Goal: Transaction & Acquisition: Purchase product/service

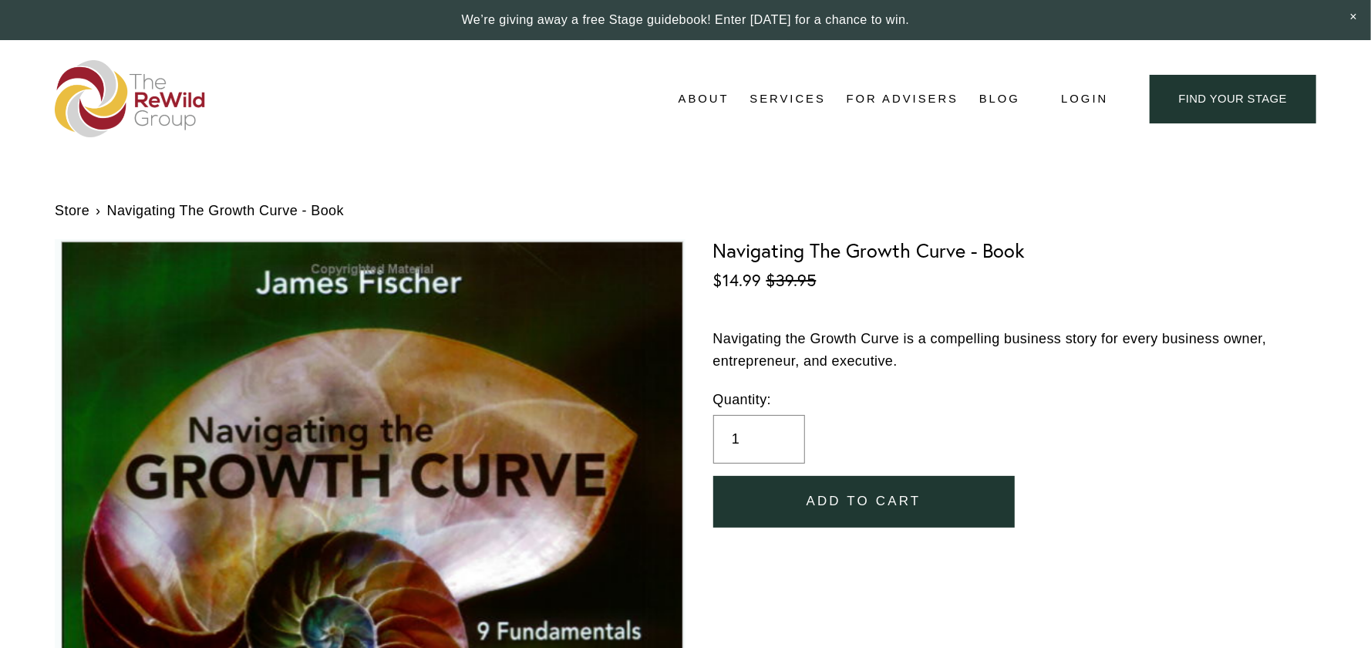
click at [1219, 99] on link "find your stage" at bounding box center [1233, 99] width 167 height 49
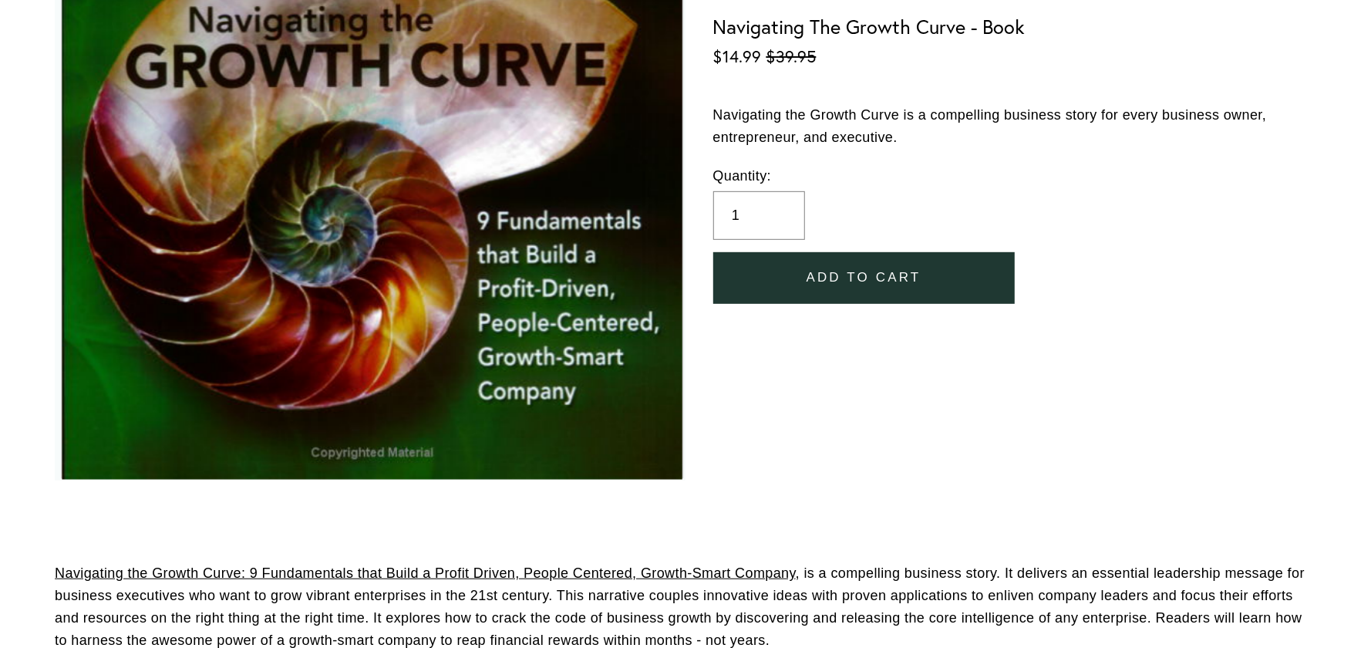
scroll to position [154, 0]
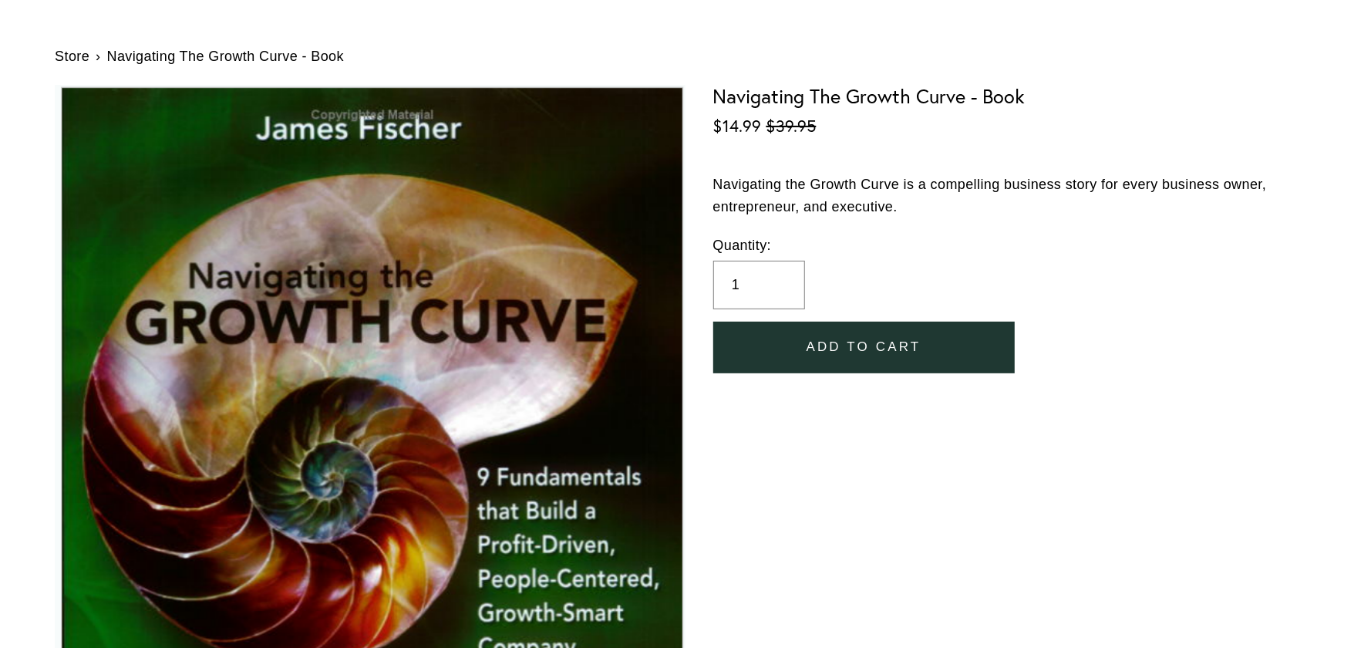
drag, startPoint x: 773, startPoint y: 184, endPoint x: 1199, endPoint y: 240, distance: 430.2
click at [1272, 245] on div "Navigating The Growth Curve - Book Sale Price: $14.99 Original Price: $39.95 Na…" at bounding box center [1014, 231] width 603 height 292
click at [1199, 240] on label "Quantity:" at bounding box center [1014, 245] width 603 height 22
click at [806, 261] on input "1" at bounding box center [759, 285] width 93 height 49
drag, startPoint x: 1198, startPoint y: 249, endPoint x: 1222, endPoint y: 212, distance: 44.5
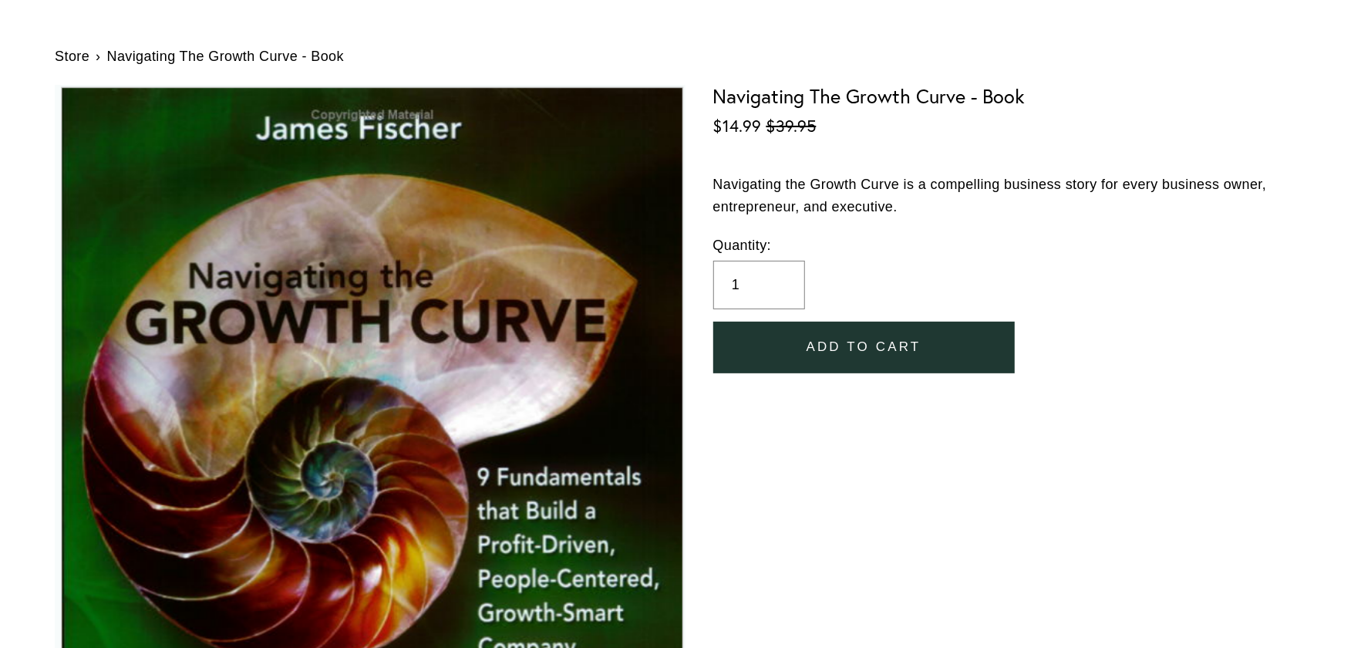
click at [1205, 246] on label "Quantity:" at bounding box center [1014, 245] width 603 height 22
click at [806, 261] on input "1" at bounding box center [759, 285] width 93 height 49
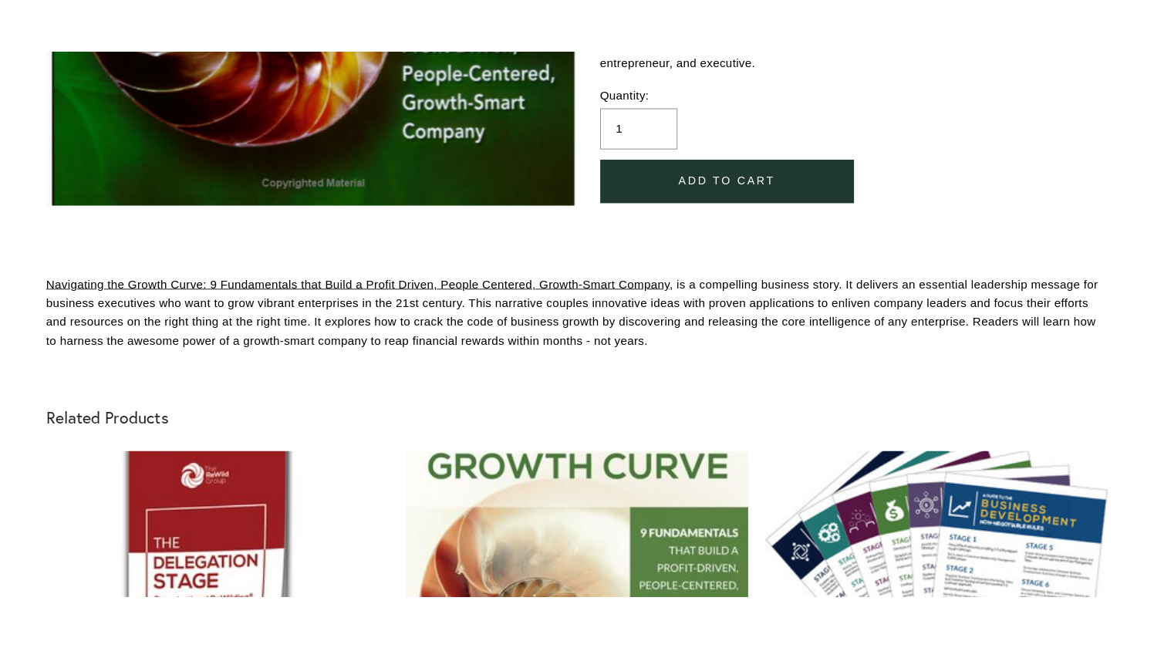
scroll to position [463, 0]
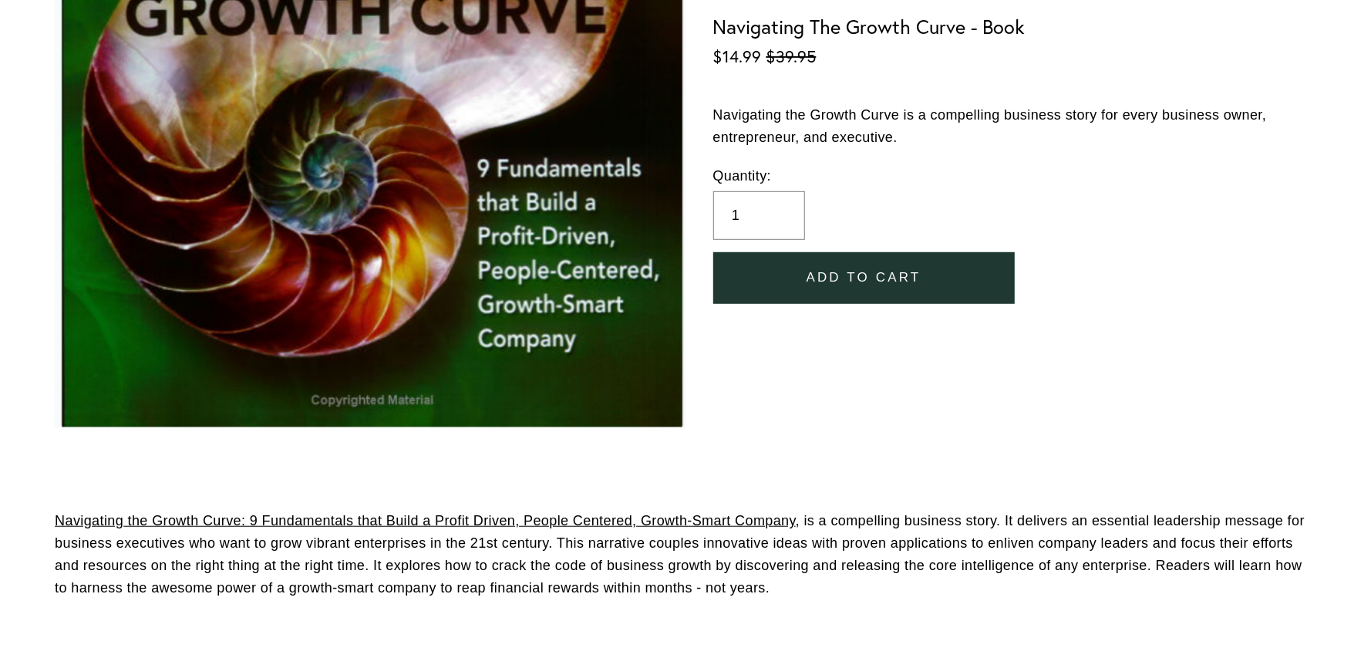
drag, startPoint x: 784, startPoint y: 588, endPoint x: 161, endPoint y: 471, distance: 634.0
click at [28, 491] on section "Navigating the Growth Curve: 9 Fundamentals that Build a Profit Driven, People …" at bounding box center [685, 554] width 1371 height 171
click at [954, 461] on div "Store › Navigating The Growth Curve - Book Image 1 of 1 Navigating The Growth C…" at bounding box center [685, 82] width 1371 height 773
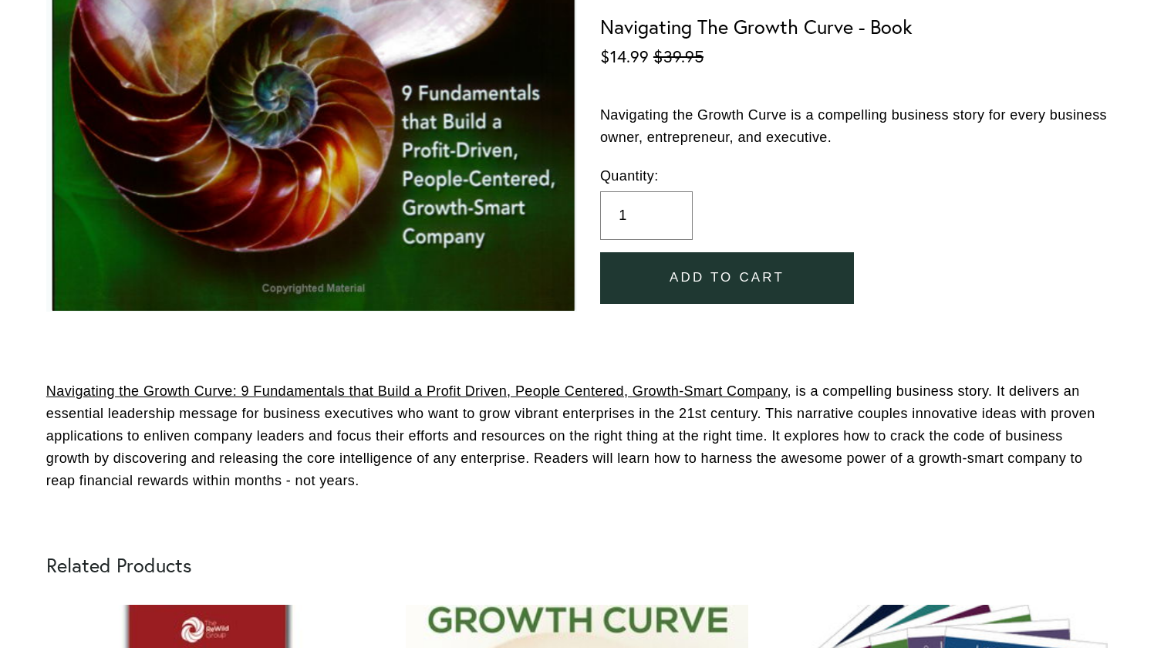
drag, startPoint x: 811, startPoint y: 358, endPoint x: 814, endPoint y: 367, distance: 9.8
click at [812, 358] on section "Navigating the Growth Curve: 9 Fundamentals that Build a Profit Driven, People …" at bounding box center [577, 436] width 1154 height 180
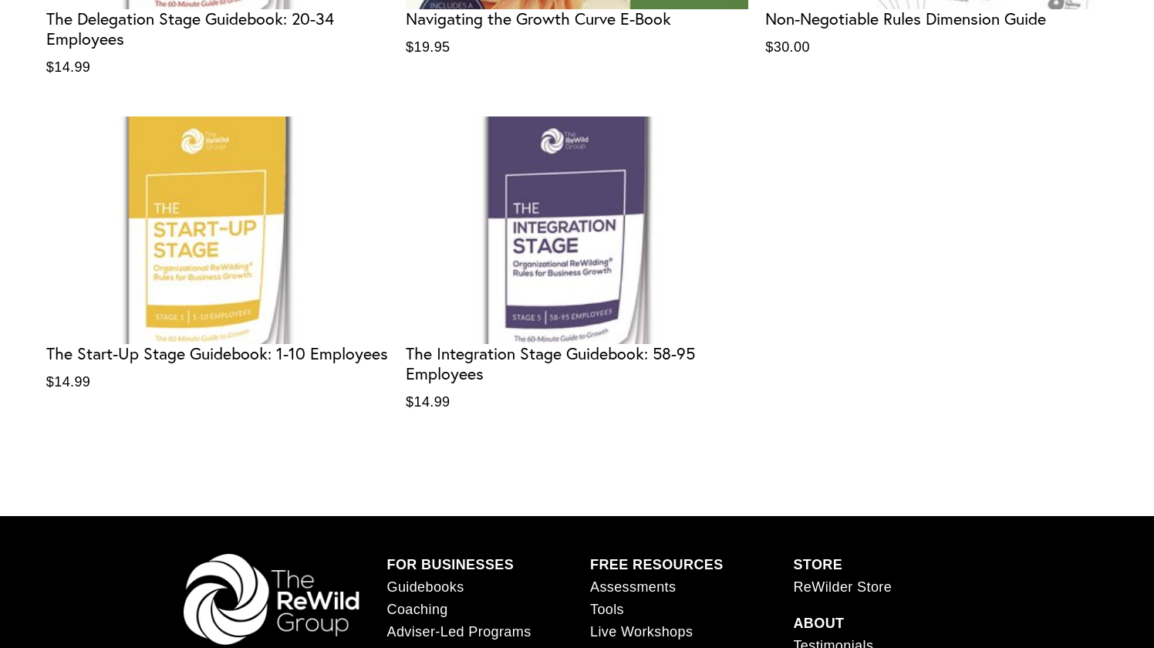
scroll to position [1311, 0]
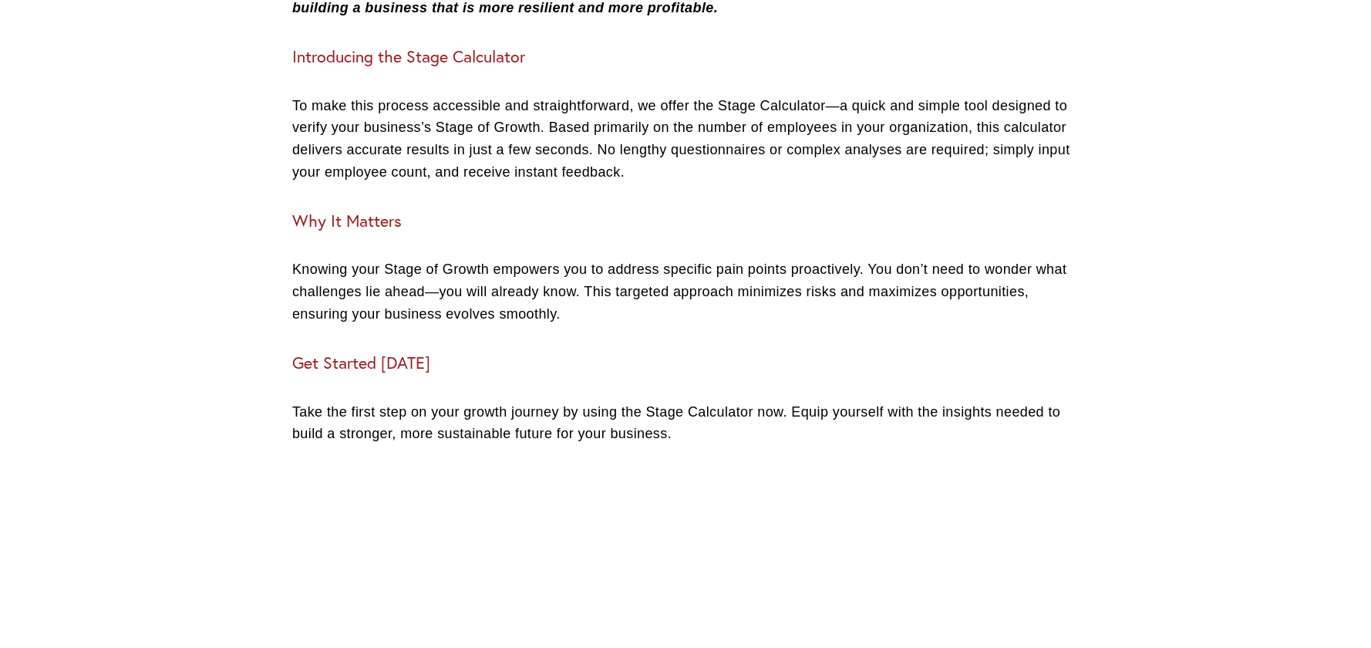
scroll to position [679, 0]
